Goal: Check status: Check status

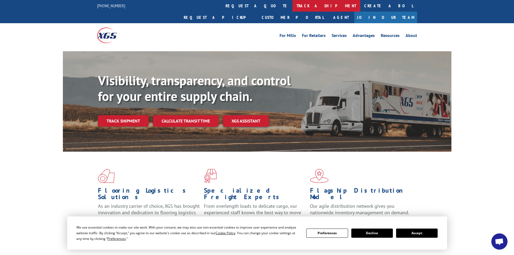
click at [293, 7] on link "track a shipment" at bounding box center [327, 6] width 68 height 12
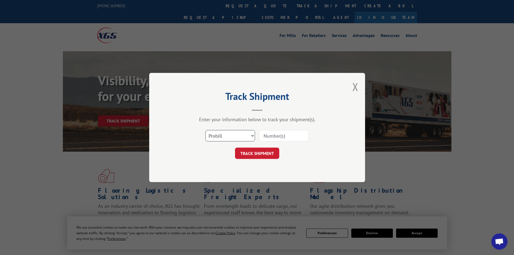
click at [247, 135] on select "Select category... Probill BOL PO" at bounding box center [230, 135] width 50 height 11
click at [188, 144] on div "Select category... Probill BOL PO" at bounding box center [257, 136] width 162 height 18
click at [273, 134] on input at bounding box center [284, 135] width 50 height 11
click at [239, 137] on select "Select category... Probill BOL PO" at bounding box center [230, 135] width 50 height 11
click at [197, 156] on div "TRACK SHIPMENT" at bounding box center [257, 153] width 162 height 11
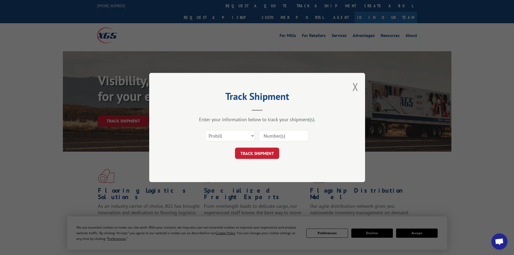
click at [271, 139] on input at bounding box center [284, 135] width 50 height 11
click at [217, 141] on select "Select category... Probill BOL PO" at bounding box center [230, 135] width 50 height 11
select select "bol"
click at [205, 130] on select "Select category... Probill BOL PO" at bounding box center [230, 135] width 50 height 11
click at [275, 136] on input at bounding box center [284, 135] width 50 height 11
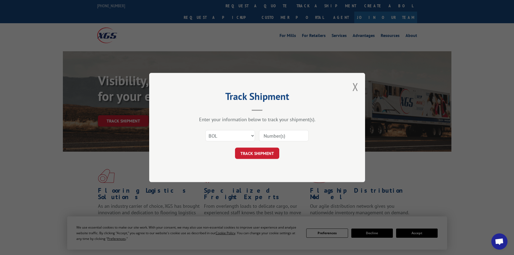
paste input "938076"
type input "9"
click at [195, 153] on div "TRACK SHIPMENT" at bounding box center [257, 153] width 162 height 11
click at [273, 133] on input at bounding box center [284, 135] width 50 height 11
paste input "5513512"
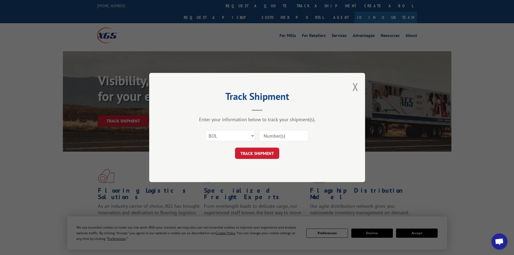
type input "5513512"
click at [249, 154] on button "TRACK SHIPMENT" at bounding box center [257, 153] width 44 height 11
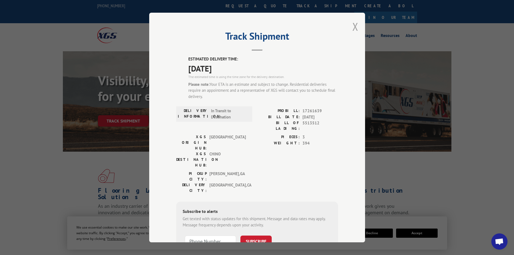
click at [353, 26] on button "Close modal" at bounding box center [356, 26] width 6 height 14
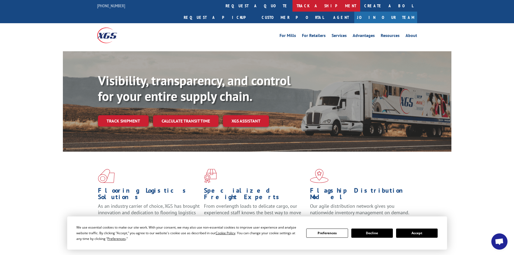
click at [293, 6] on link "track a shipment" at bounding box center [327, 6] width 68 height 12
